Goal: Complete application form: Complete application form

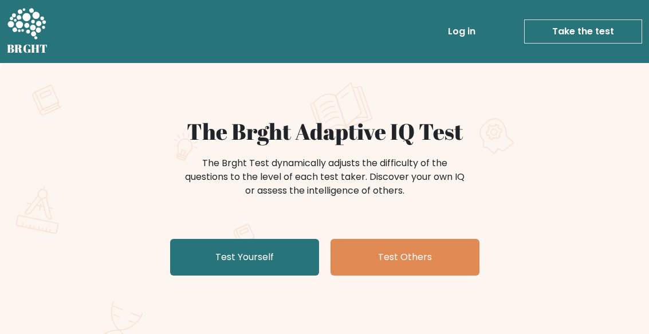
click at [292, 249] on link "Test Yourself" at bounding box center [244, 257] width 149 height 37
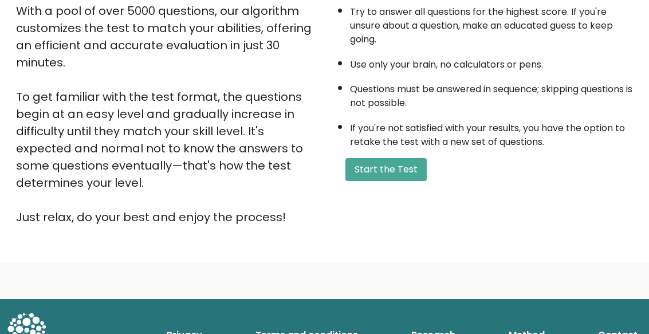
scroll to position [242, 0]
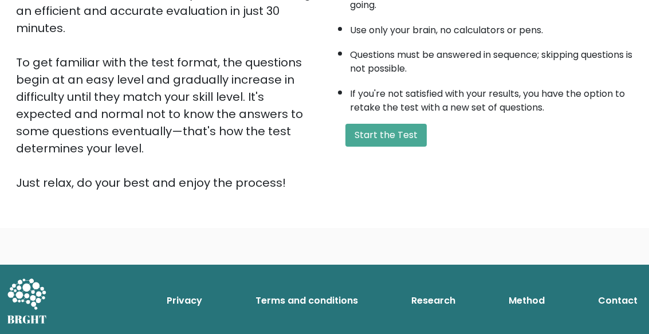
click at [416, 147] on button "Start the Test" at bounding box center [385, 135] width 81 height 23
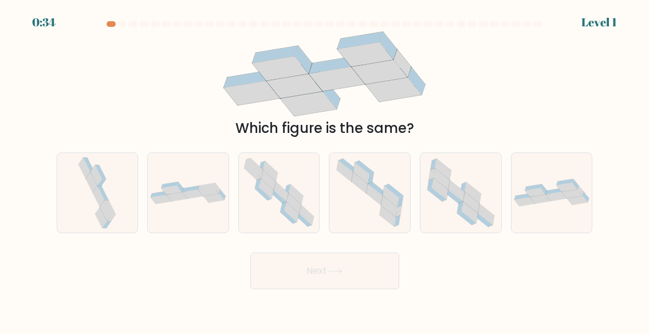
click at [293, 187] on icon at bounding box center [296, 194] width 15 height 20
click at [325, 170] on input "c." at bounding box center [325, 168] width 1 height 3
radio input "true"
click at [354, 277] on button "Next" at bounding box center [324, 271] width 149 height 37
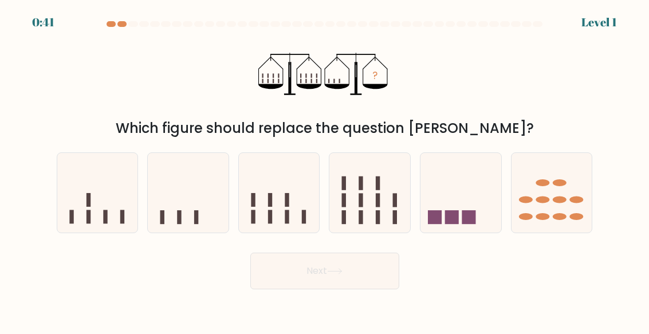
click at [187, 213] on icon at bounding box center [188, 192] width 81 height 67
click at [325, 170] on input "b." at bounding box center [325, 168] width 1 height 3
radio input "true"
click at [358, 268] on button "Next" at bounding box center [324, 271] width 149 height 37
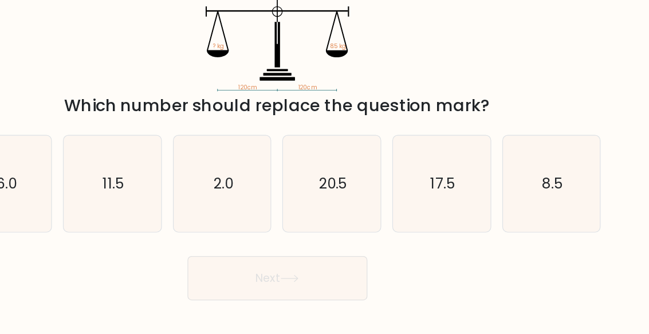
click at [512, 163] on icon "8.5" at bounding box center [551, 192] width 79 height 79
click at [325, 167] on input "f. 8.5" at bounding box center [325, 168] width 1 height 3
radio input "true"
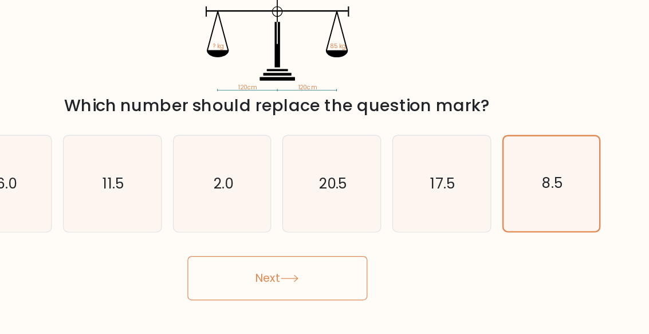
click at [270, 253] on button "Next" at bounding box center [324, 271] width 149 height 37
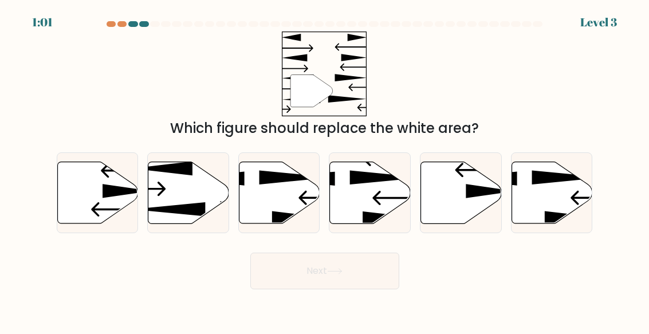
click at [203, 187] on icon at bounding box center [188, 193] width 81 height 62
click at [325, 170] on input "b." at bounding box center [325, 168] width 1 height 3
radio input "true"
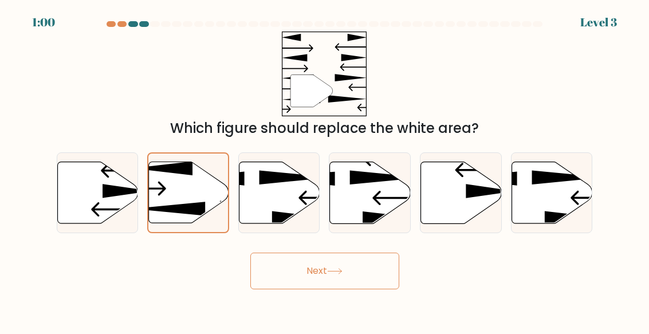
click at [362, 271] on button "Next" at bounding box center [324, 271] width 149 height 37
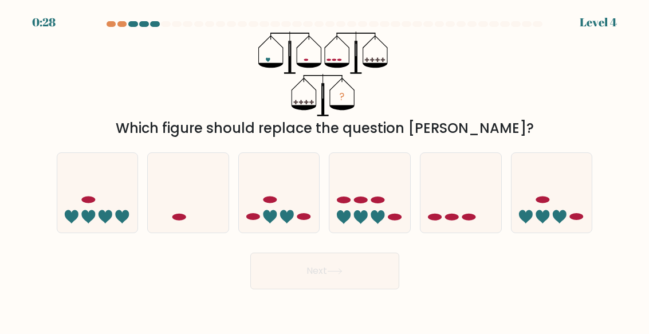
click at [457, 211] on icon at bounding box center [461, 192] width 81 height 67
click at [325, 170] on input "e." at bounding box center [325, 168] width 1 height 3
radio input "true"
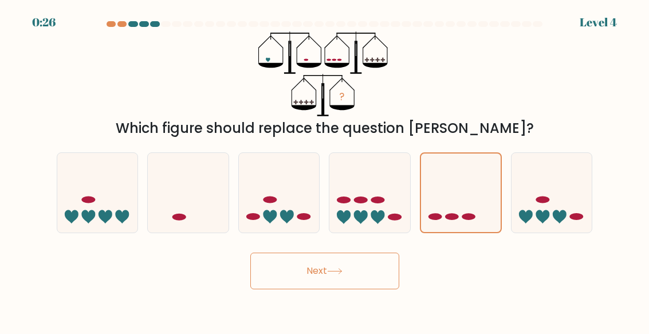
click at [363, 270] on button "Next" at bounding box center [324, 271] width 149 height 37
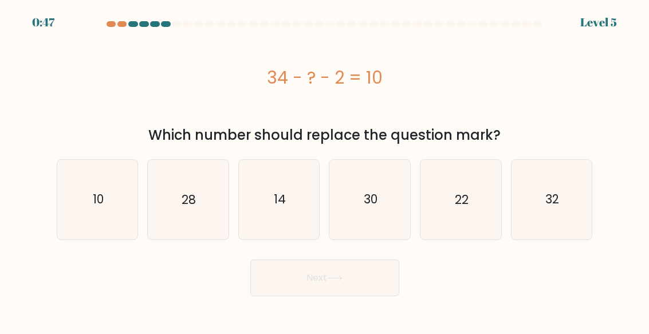
click at [395, 195] on icon "30" at bounding box center [370, 199] width 79 height 79
click at [325, 170] on input "d. 30" at bounding box center [325, 168] width 1 height 3
radio input "true"
click at [363, 272] on button "Next" at bounding box center [324, 278] width 149 height 37
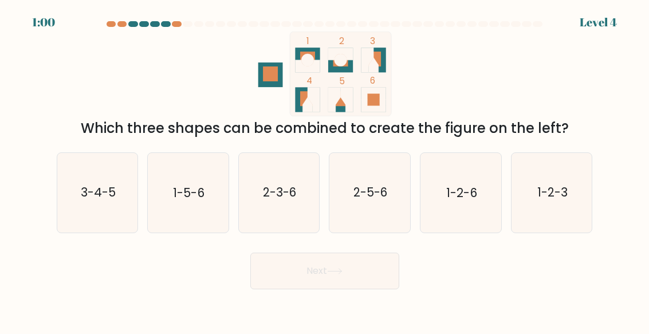
click at [100, 191] on text "3-4-5" at bounding box center [98, 192] width 35 height 17
click at [325, 170] on input "a. 3-4-5" at bounding box center [325, 168] width 1 height 3
radio input "true"
click at [362, 263] on button "Next" at bounding box center [324, 271] width 149 height 37
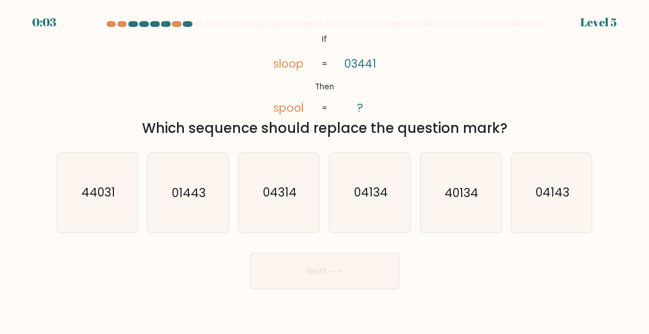
click at [383, 193] on text "04134" at bounding box center [371, 192] width 34 height 17
click at [325, 170] on input "d. 04134" at bounding box center [325, 168] width 1 height 3
radio input "true"
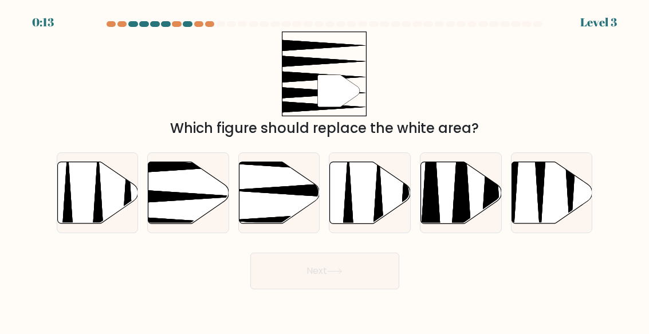
click at [207, 199] on icon at bounding box center [188, 193] width 81 height 62
click at [325, 170] on input "b." at bounding box center [325, 168] width 1 height 3
radio input "true"
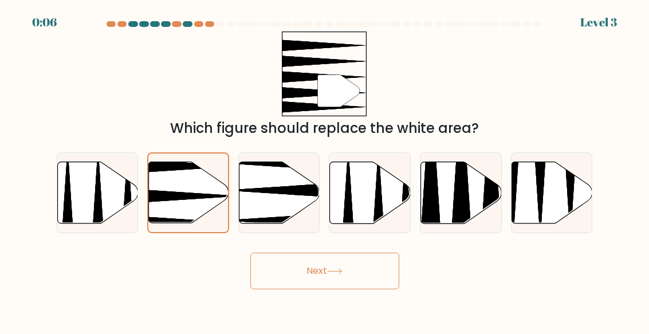
click at [192, 188] on icon at bounding box center [189, 192] width 80 height 61
click at [325, 170] on input "b." at bounding box center [325, 168] width 1 height 3
click at [208, 194] on icon at bounding box center [189, 192] width 80 height 61
click at [325, 170] on input "b." at bounding box center [325, 168] width 1 height 3
click at [361, 266] on button "Next" at bounding box center [324, 271] width 149 height 37
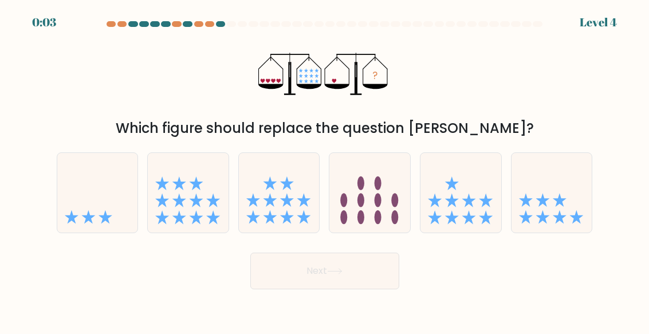
click at [119, 206] on icon at bounding box center [97, 192] width 81 height 67
click at [325, 170] on input "a." at bounding box center [325, 168] width 1 height 3
radio input "true"
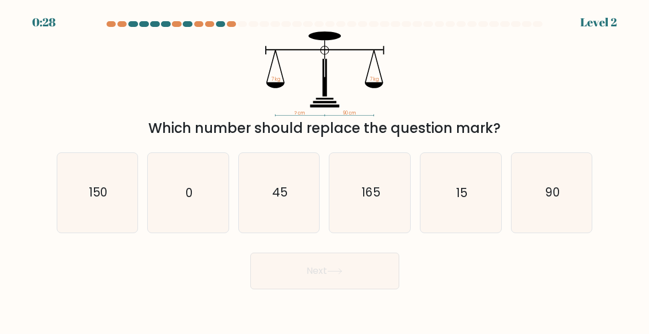
click at [206, 179] on icon "0" at bounding box center [187, 192] width 79 height 79
click at [325, 170] on input "b. 0" at bounding box center [325, 168] width 1 height 3
radio input "true"
click at [372, 269] on button "Next" at bounding box center [324, 271] width 149 height 37
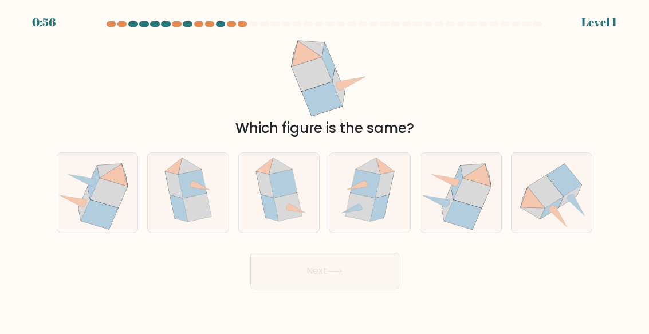
click at [296, 199] on icon at bounding box center [288, 207] width 28 height 29
click at [325, 170] on input "c." at bounding box center [325, 168] width 1 height 3
radio input "true"
click at [374, 253] on button "Next" at bounding box center [324, 271] width 149 height 37
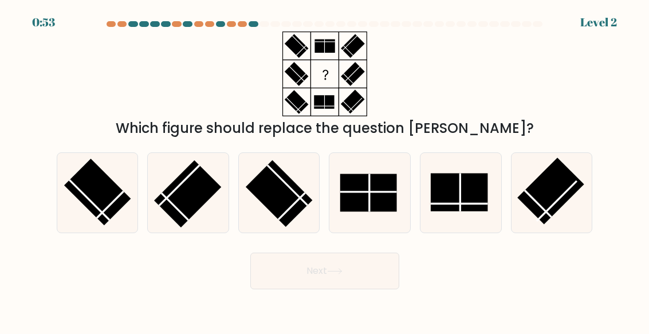
click at [368, 268] on button "Next" at bounding box center [324, 271] width 149 height 37
click at [382, 190] on rect at bounding box center [368, 193] width 57 height 38
click at [325, 170] on input "d." at bounding box center [325, 168] width 1 height 3
radio input "true"
click at [380, 261] on button "Next" at bounding box center [324, 271] width 149 height 37
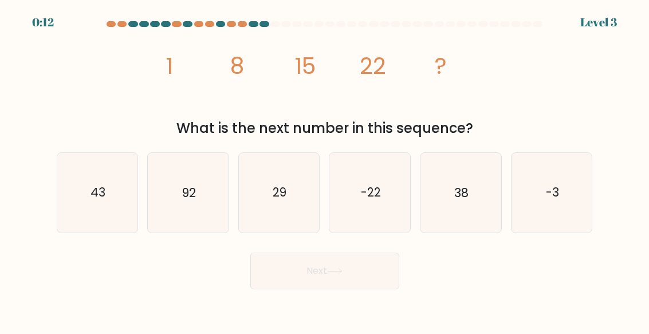
click at [568, 196] on icon "-3" at bounding box center [551, 192] width 79 height 79
click at [325, 170] on input "f. -3" at bounding box center [325, 168] width 1 height 3
radio input "true"
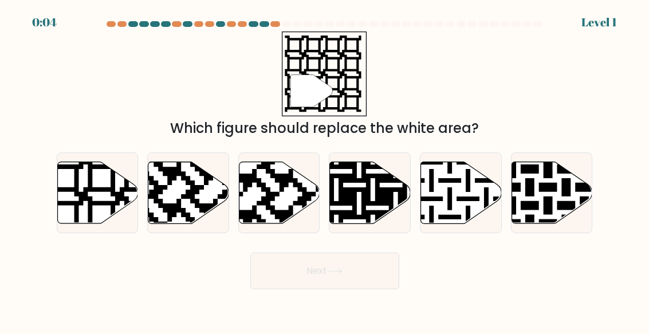
click at [103, 183] on icon at bounding box center [97, 193] width 81 height 62
click at [325, 170] on input "a." at bounding box center [325, 168] width 1 height 3
radio input "true"
click at [354, 266] on button "Next" at bounding box center [324, 271] width 149 height 37
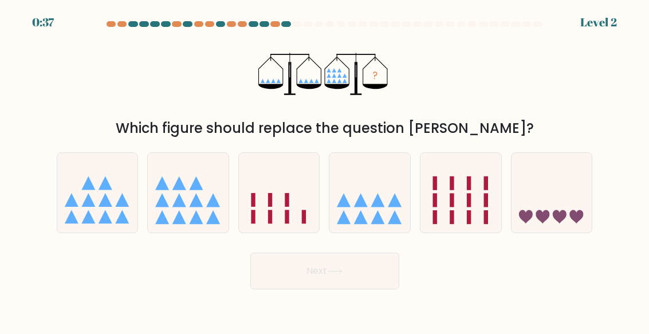
click at [204, 193] on icon at bounding box center [188, 192] width 81 height 67
click at [325, 170] on input "b." at bounding box center [325, 168] width 1 height 3
radio input "true"
click at [383, 264] on button "Next" at bounding box center [324, 271] width 149 height 37
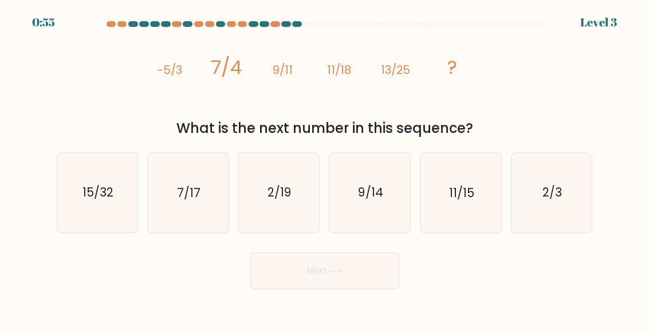
click at [106, 191] on text "15/32" at bounding box center [98, 192] width 31 height 17
click at [325, 170] on input "a. 15/32" at bounding box center [325, 168] width 1 height 3
radio input "true"
click at [369, 266] on button "Next" at bounding box center [324, 271] width 149 height 37
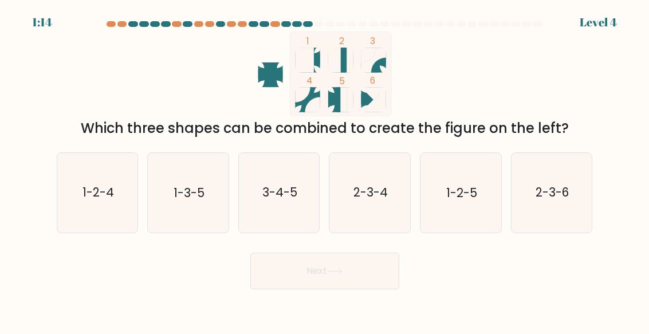
click at [459, 197] on text "1-2-5" at bounding box center [461, 192] width 31 height 17
click at [325, 170] on input "e. 1-2-5" at bounding box center [325, 168] width 1 height 3
radio input "true"
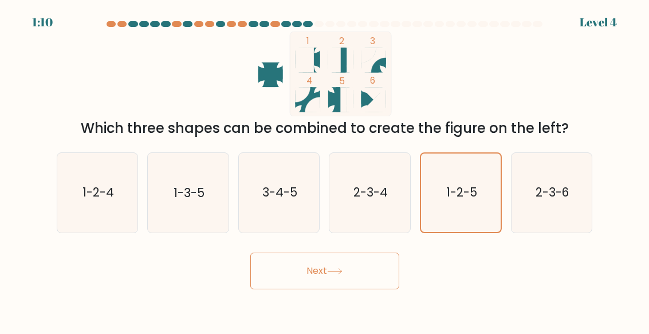
click at [343, 272] on icon at bounding box center [334, 271] width 15 height 6
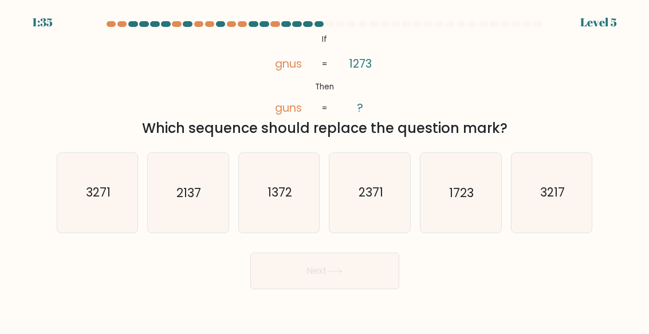
click at [591, 133] on div "@import url('https://fonts.googleapis.com/css?family=Abril+Fatface:400,100,100i…" at bounding box center [325, 85] width 550 height 107
click at [530, 100] on div "@import url('https://fonts.googleapis.com/css?family=Abril+Fatface:400,100,100i…" at bounding box center [325, 85] width 550 height 107
click at [468, 191] on text "1723" at bounding box center [461, 192] width 25 height 17
click at [325, 170] on input "e. 1723" at bounding box center [325, 168] width 1 height 3
radio input "true"
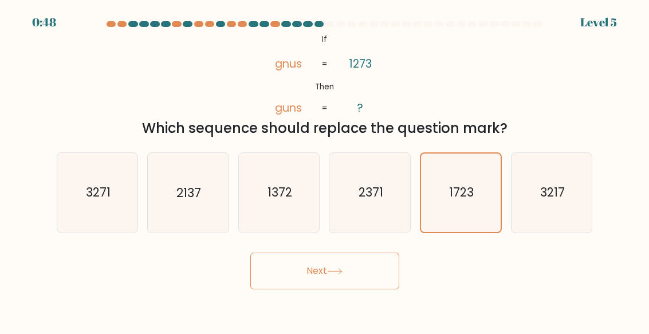
click at [364, 271] on button "Next" at bounding box center [324, 271] width 149 height 37
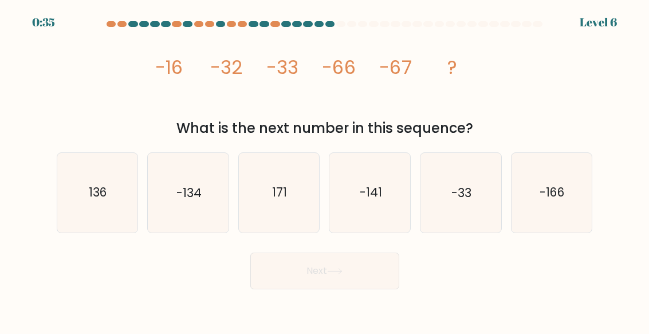
click at [561, 188] on text "-166" at bounding box center [552, 192] width 25 height 17
click at [325, 170] on input "f. -166" at bounding box center [325, 168] width 1 height 3
radio input "true"
click at [350, 280] on button "Next" at bounding box center [324, 271] width 149 height 37
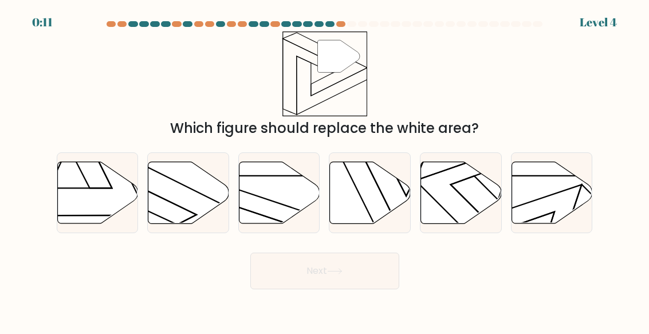
click at [292, 183] on icon at bounding box center [279, 193] width 81 height 62
click at [325, 170] on input "c." at bounding box center [325, 168] width 1 height 3
radio input "true"
click at [361, 269] on button "Next" at bounding box center [324, 271] width 149 height 37
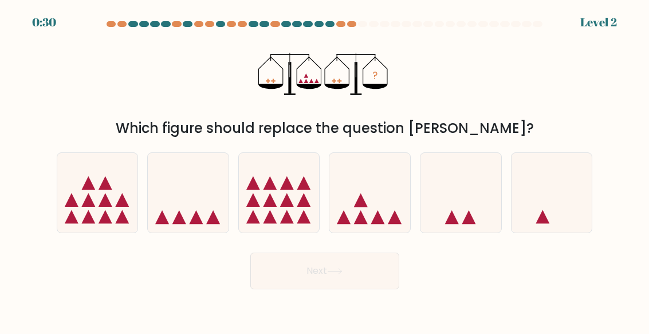
click at [382, 208] on icon at bounding box center [369, 192] width 81 height 67
click at [325, 170] on input "d." at bounding box center [325, 168] width 1 height 3
radio input "true"
click at [355, 267] on button "Next" at bounding box center [324, 271] width 149 height 37
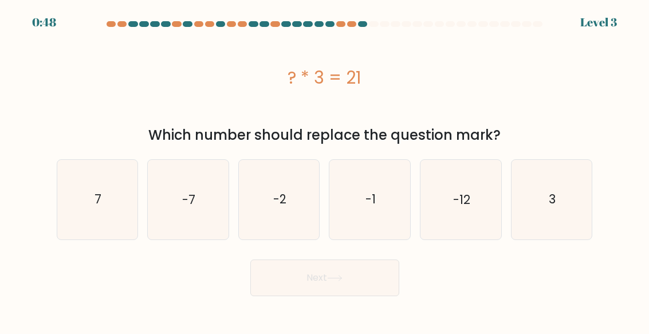
click at [112, 196] on icon "7" at bounding box center [97, 199] width 79 height 79
click at [325, 170] on input "a. 7" at bounding box center [325, 168] width 1 height 3
radio input "true"
click at [353, 271] on button "Next" at bounding box center [324, 278] width 149 height 37
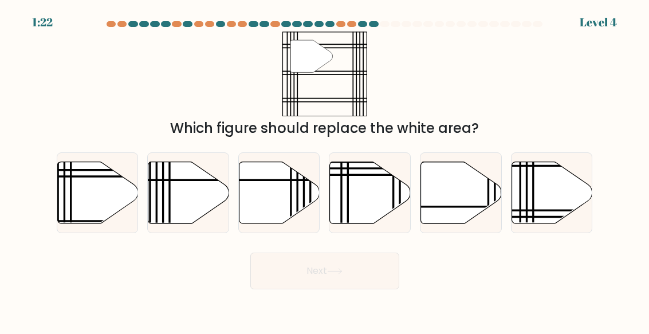
click at [103, 183] on icon at bounding box center [97, 193] width 81 height 62
click at [325, 170] on input "a." at bounding box center [325, 168] width 1 height 3
radio input "true"
click at [341, 266] on button "Next" at bounding box center [324, 271] width 149 height 37
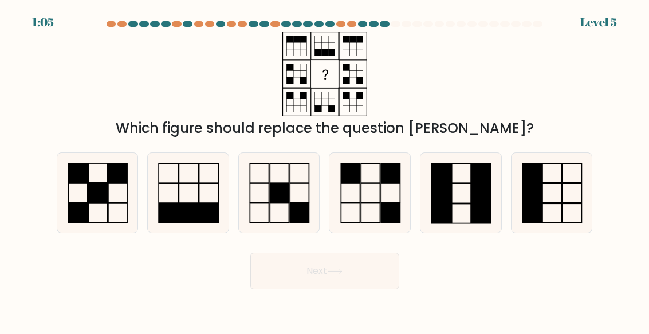
click at [390, 191] on icon at bounding box center [370, 192] width 79 height 79
click at [325, 170] on input "d." at bounding box center [325, 168] width 1 height 3
radio input "true"
click at [366, 269] on button "Next" at bounding box center [324, 271] width 149 height 37
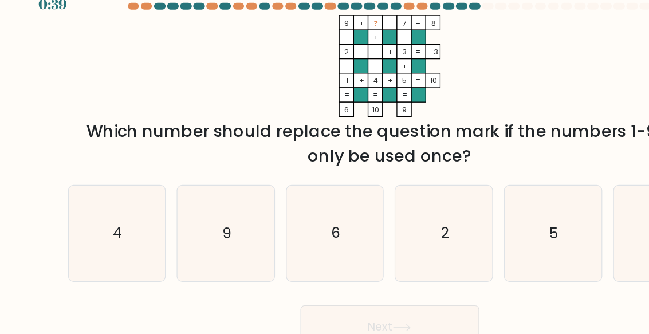
click at [289, 198] on icon "6" at bounding box center [278, 213] width 79 height 79
click at [325, 170] on input "c. 6" at bounding box center [325, 168] width 1 height 3
radio input "true"
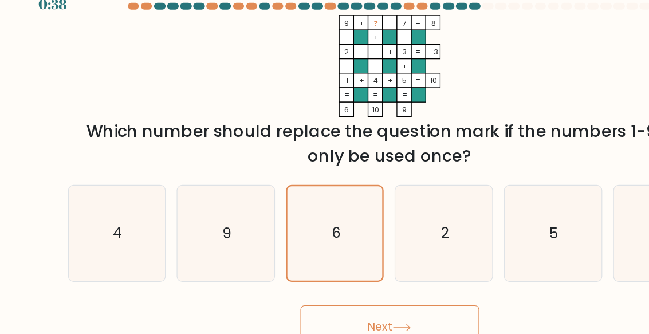
click at [333, 273] on button "Next" at bounding box center [324, 291] width 149 height 37
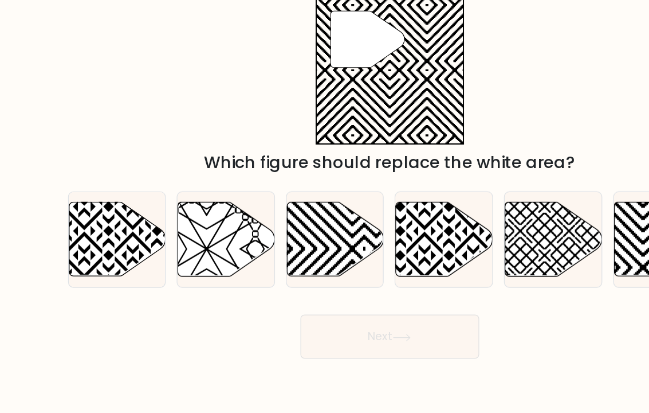
click at [288, 206] on icon at bounding box center [279, 237] width 81 height 62
click at [325, 206] on input "c." at bounding box center [325, 209] width 1 height 6
radio input "true"
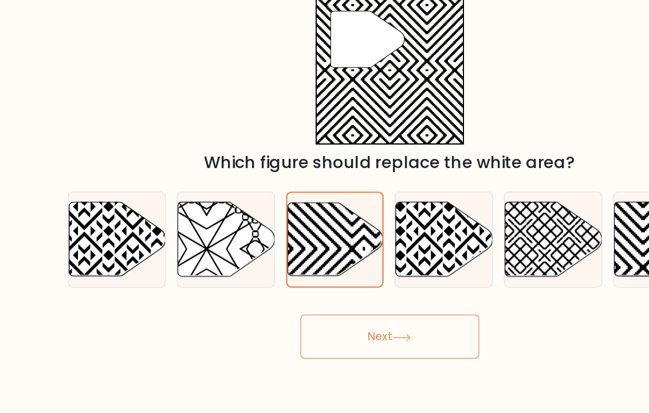
click at [337, 300] on button "Next" at bounding box center [324, 318] width 149 height 37
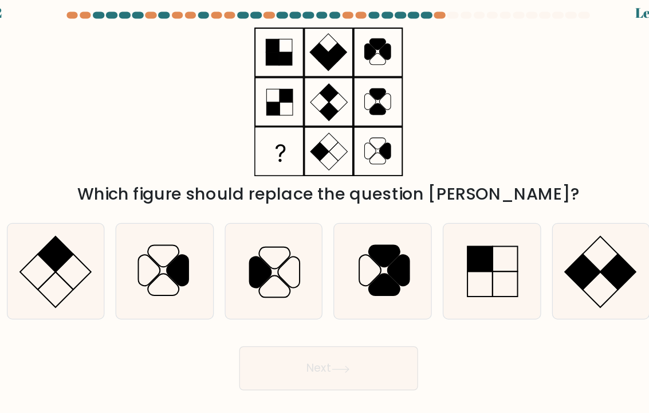
click at [59, 218] on icon at bounding box center [97, 237] width 79 height 79
click at [325, 212] on input "a." at bounding box center [325, 209] width 1 height 6
radio input "true"
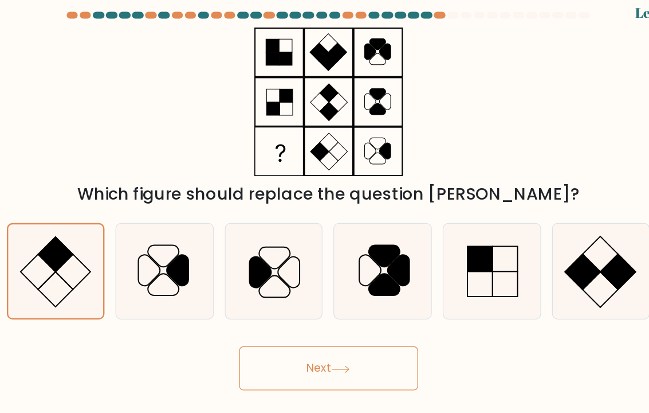
click at [290, 300] on button "Next" at bounding box center [324, 318] width 149 height 37
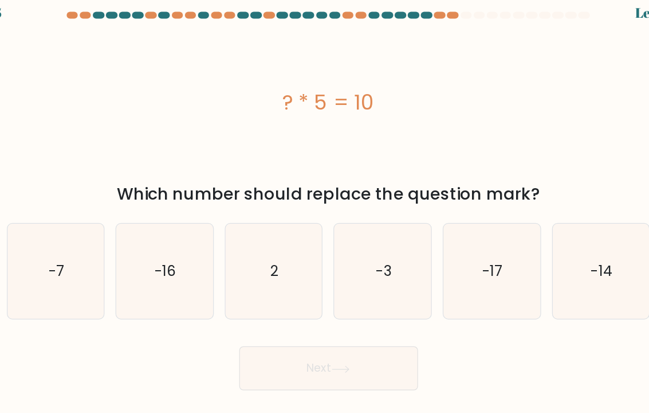
click at [243, 223] on icon "2" at bounding box center [278, 237] width 79 height 79
click at [325, 212] on input "c. 2" at bounding box center [325, 209] width 1 height 6
radio input "true"
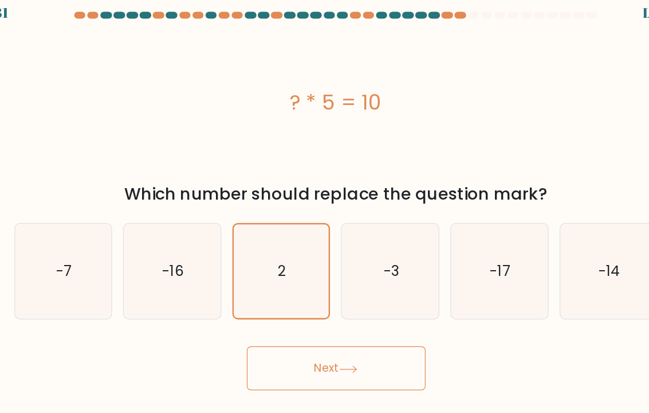
click at [311, 300] on button "Next" at bounding box center [324, 318] width 149 height 37
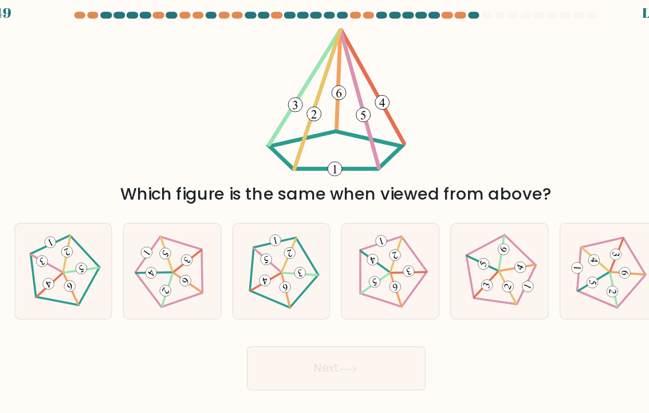
click at [280, 232] on 141 at bounding box center [294, 239] width 29 height 14
click at [325, 212] on input "c." at bounding box center [325, 209] width 1 height 6
radio input "true"
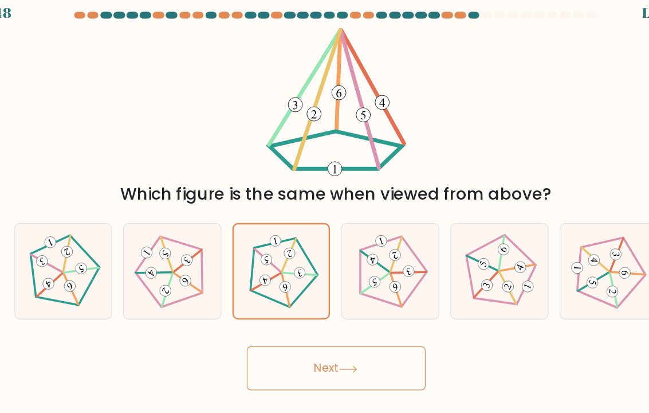
click at [308, 303] on button "Next" at bounding box center [324, 318] width 149 height 37
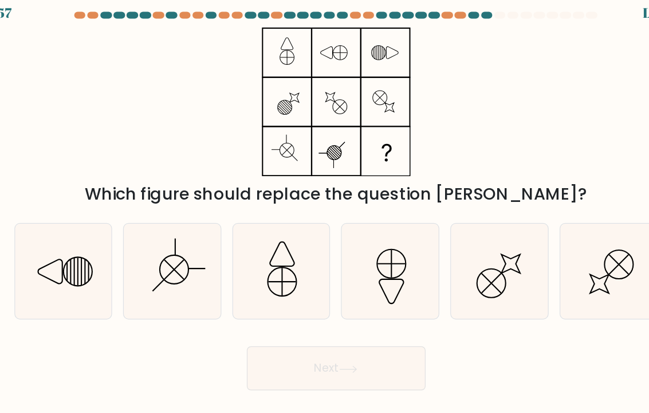
click at [516, 216] on icon at bounding box center [551, 237] width 79 height 79
click at [325, 212] on input "f." at bounding box center [325, 209] width 1 height 6
radio input "true"
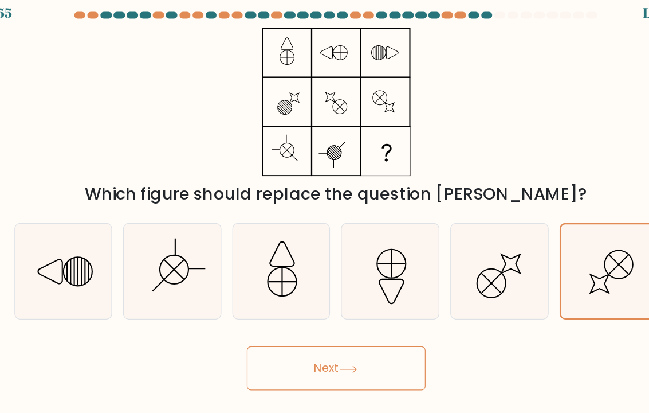
click at [303, 307] on button "Next" at bounding box center [324, 318] width 149 height 37
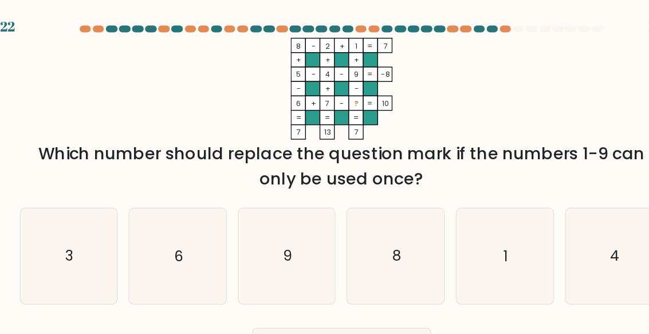
click at [70, 209] on icon "3" at bounding box center [97, 213] width 79 height 79
click at [325, 170] on input "a. 3" at bounding box center [325, 168] width 1 height 3
radio input "true"
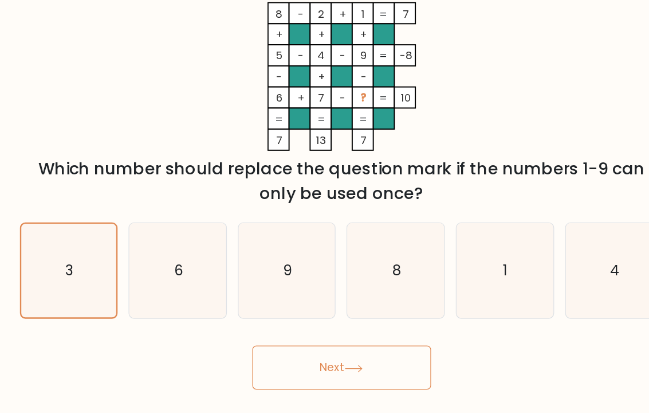
click at [318, 320] on button "Next" at bounding box center [324, 338] width 149 height 37
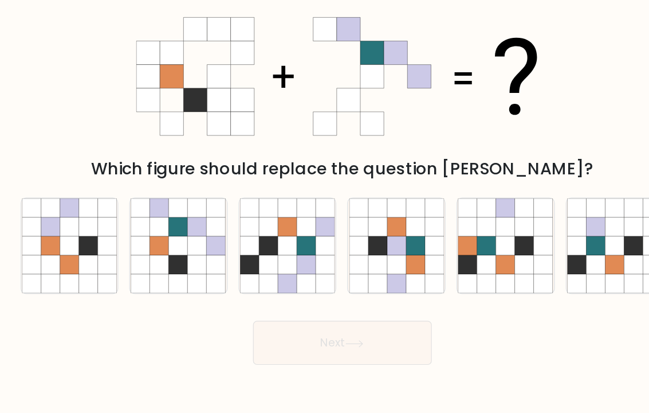
click at [196, 229] on icon at bounding box center [204, 237] width 16 height 16
click at [325, 212] on input "b." at bounding box center [325, 209] width 1 height 6
radio input "true"
click at [308, 300] on button "Next" at bounding box center [324, 318] width 149 height 37
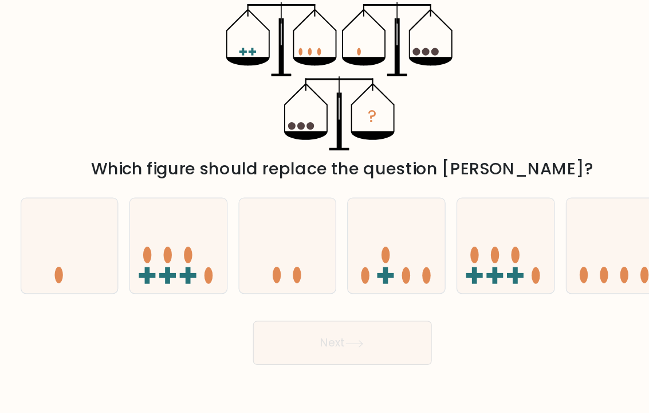
click at [57, 224] on icon at bounding box center [97, 237] width 81 height 67
click at [325, 212] on input "a." at bounding box center [325, 209] width 1 height 6
radio input "true"
click at [309, 300] on button "Next" at bounding box center [324, 318] width 149 height 37
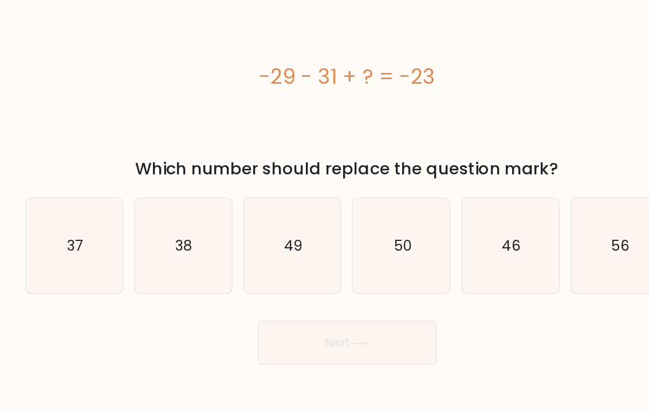
click at [74, 214] on icon "37" at bounding box center [97, 237] width 79 height 79
click at [325, 212] on input "a. 37" at bounding box center [325, 209] width 1 height 6
radio input "true"
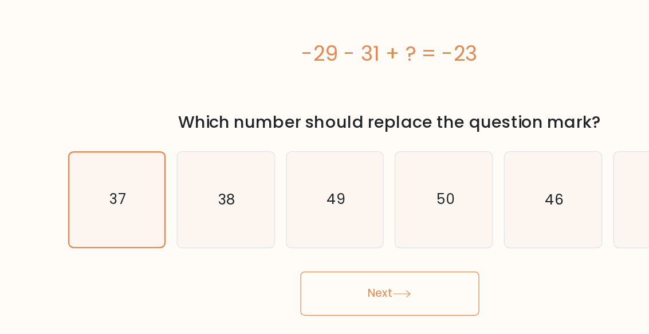
click at [363, 260] on button "Next" at bounding box center [324, 278] width 149 height 37
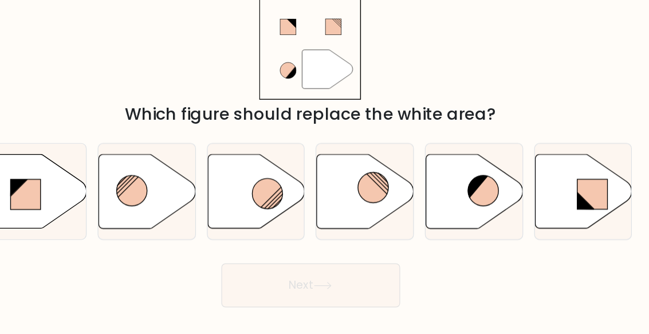
click at [456, 179] on icon at bounding box center [468, 191] width 25 height 25
click at [325, 167] on input "e." at bounding box center [325, 168] width 1 height 3
radio input "true"
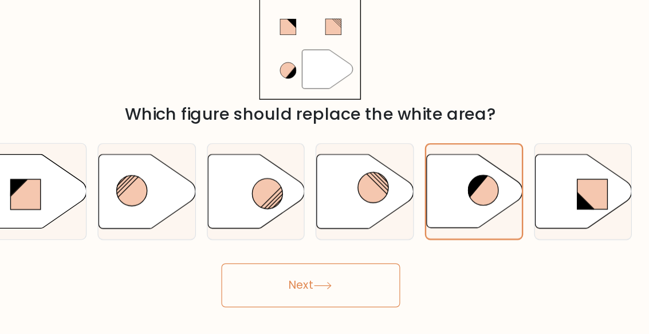
click at [456, 179] on icon at bounding box center [468, 191] width 25 height 25
click at [325, 167] on input "e." at bounding box center [325, 168] width 1 height 3
click at [304, 253] on button "Next" at bounding box center [324, 271] width 149 height 37
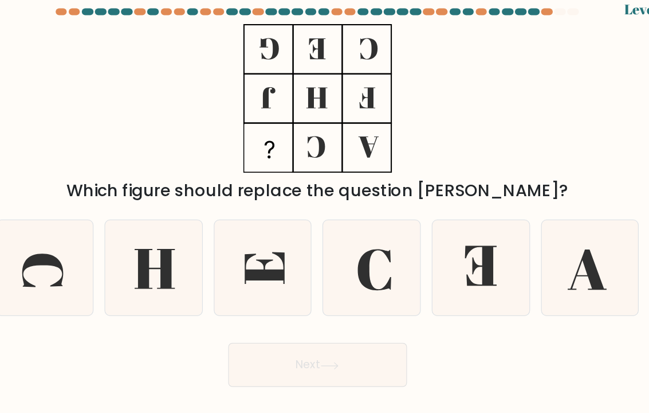
click at [331, 222] on icon at bounding box center [370, 237] width 79 height 79
click at [325, 212] on input "d." at bounding box center [325, 209] width 1 height 6
radio input "true"
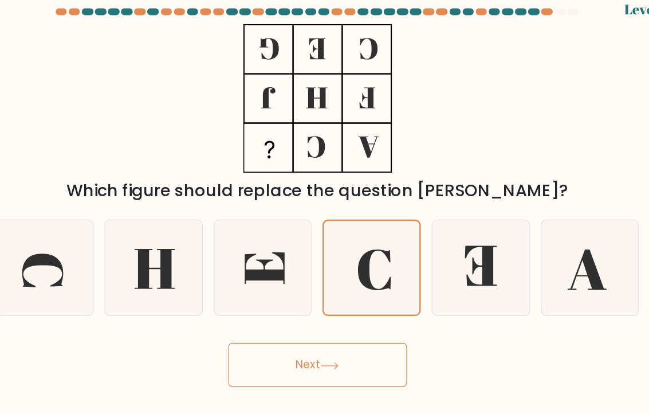
click at [297, 300] on button "Next" at bounding box center [324, 318] width 149 height 37
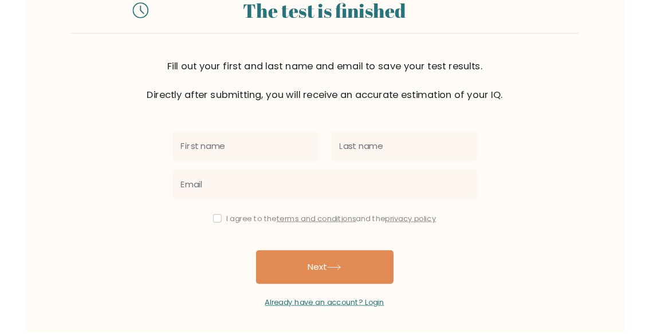
scroll to position [51, 0]
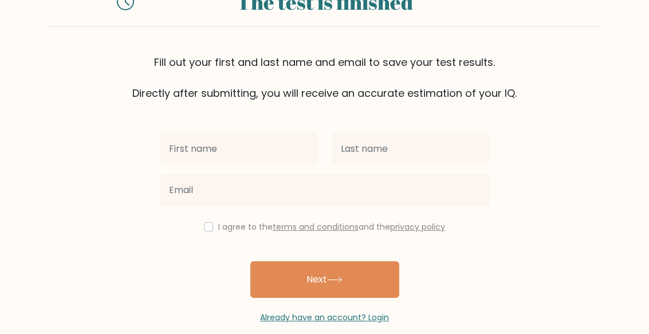
click at [218, 223] on label "I agree to the terms and conditions and the privacy policy" at bounding box center [331, 226] width 227 height 11
click at [288, 226] on link "terms and conditions" at bounding box center [316, 226] width 86 height 11
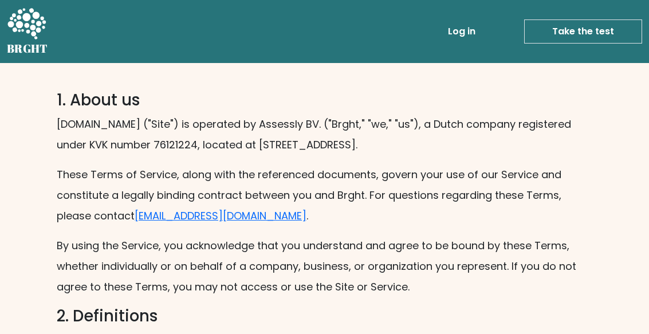
click at [202, 223] on link "[EMAIL_ADDRESS][DOMAIN_NAME]" at bounding box center [221, 216] width 172 height 14
